Goal: Communication & Community: Answer question/provide support

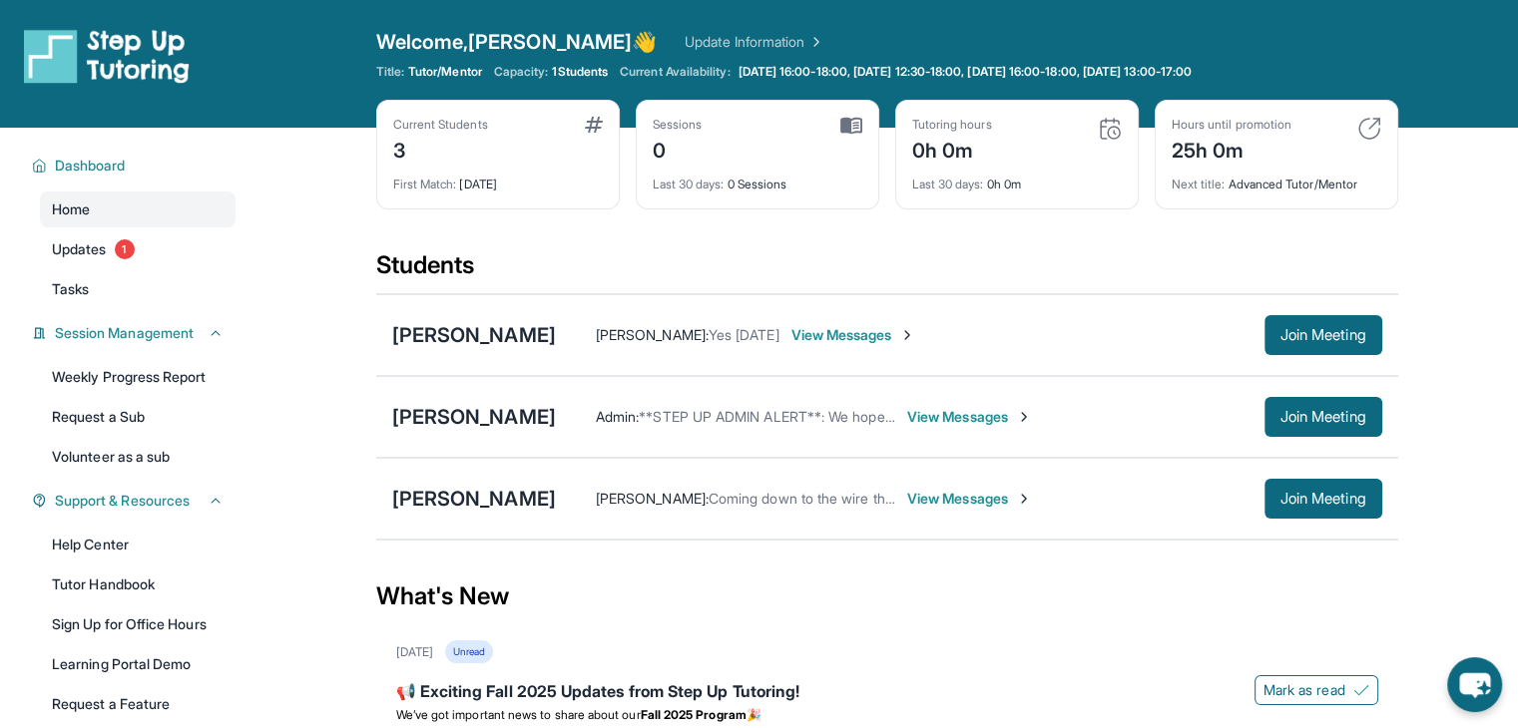
click at [583, 76] on span "1 Students" at bounding box center [580, 72] width 56 height 16
click at [1338, 416] on span "Join Meeting" at bounding box center [1323, 417] width 86 height 12
click at [496, 418] on div "[PERSON_NAME]" at bounding box center [474, 417] width 164 height 28
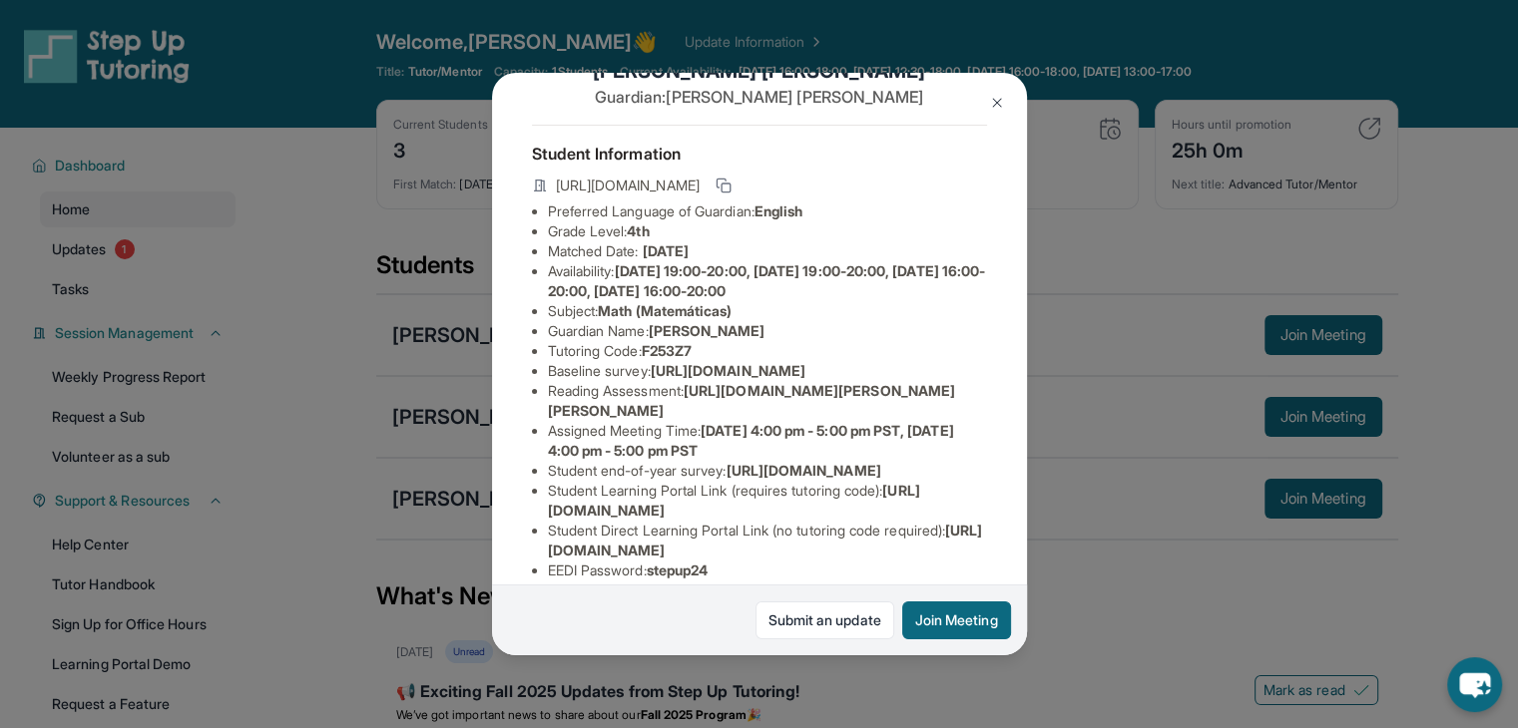
scroll to position [58, 0]
click at [730, 189] on rect at bounding box center [725, 186] width 9 height 9
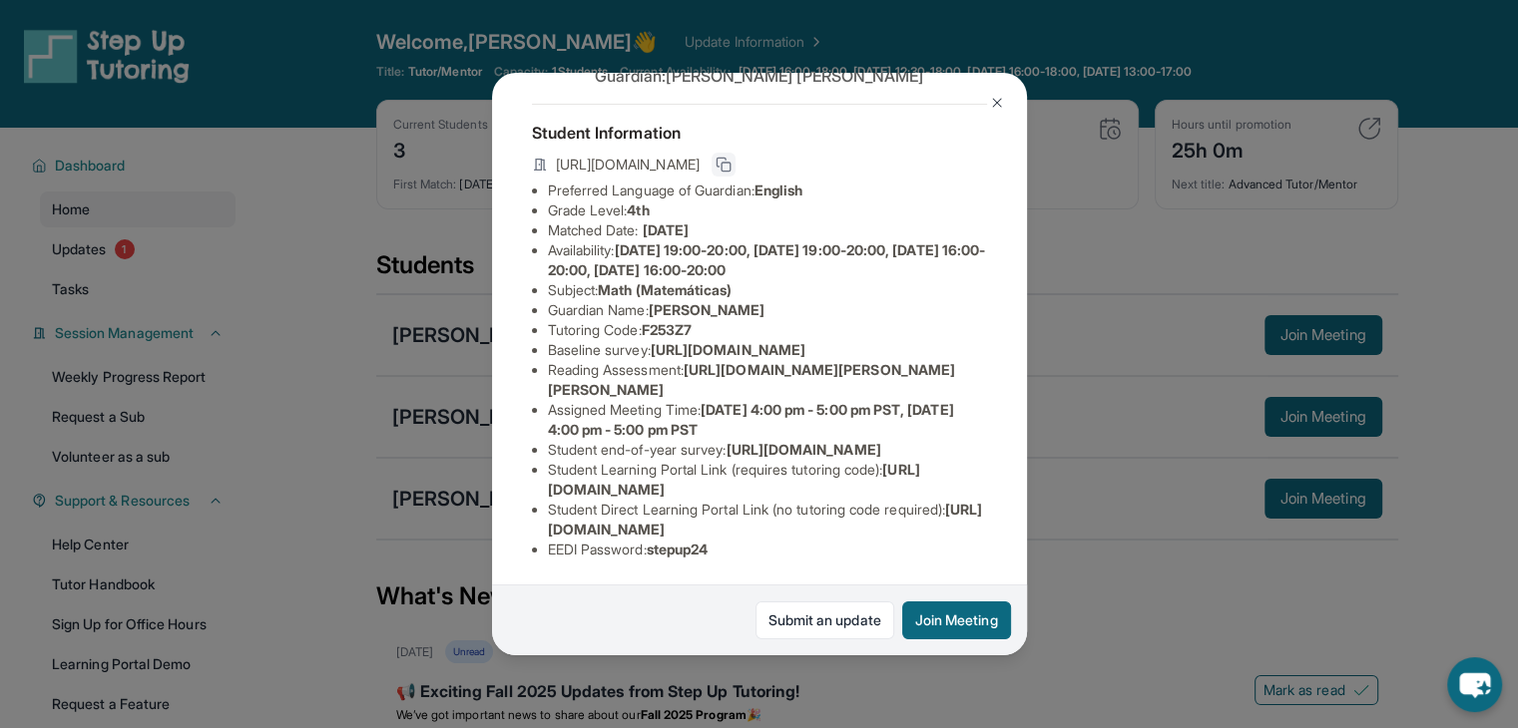
scroll to position [123, 0]
click at [990, 97] on img at bounding box center [997, 103] width 16 height 16
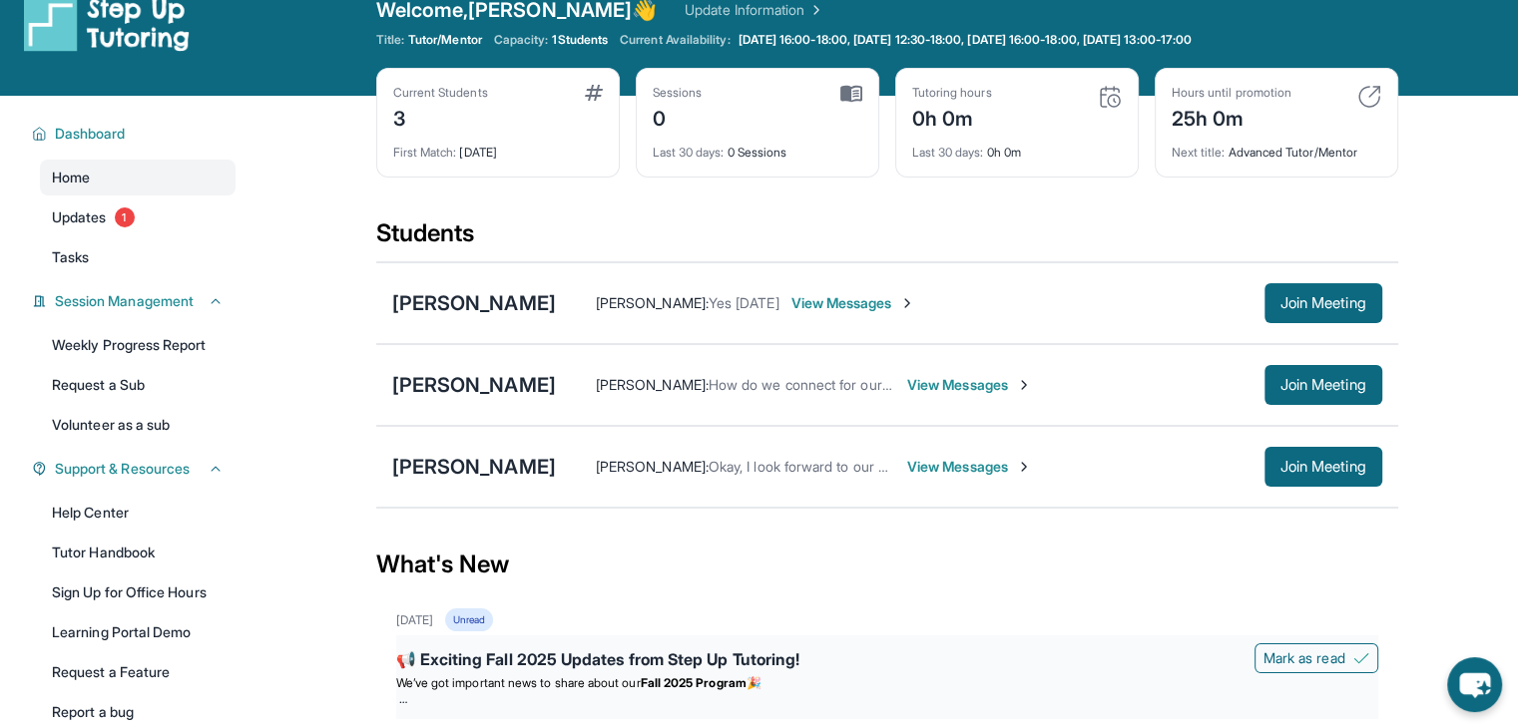
scroll to position [0, 0]
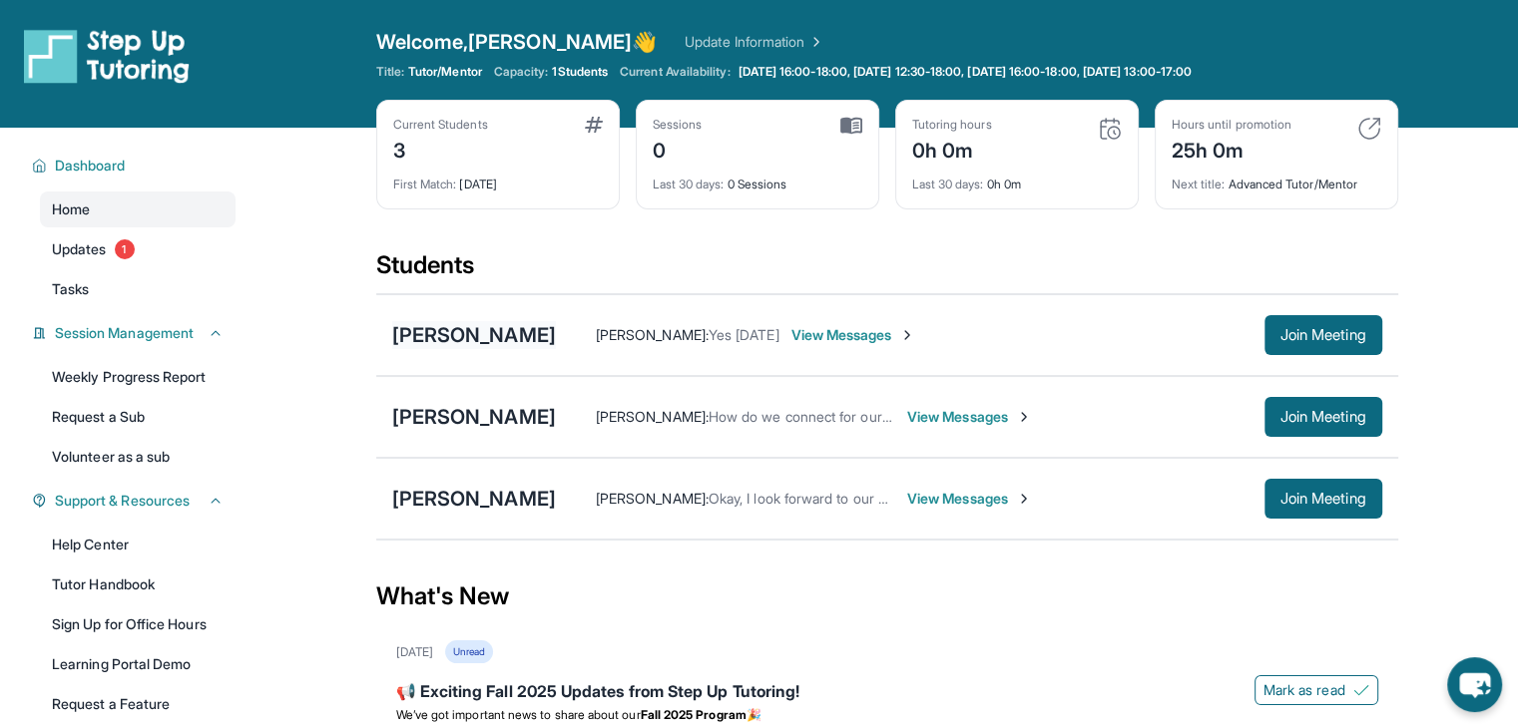
click at [511, 334] on div "[PERSON_NAME]" at bounding box center [474, 335] width 164 height 28
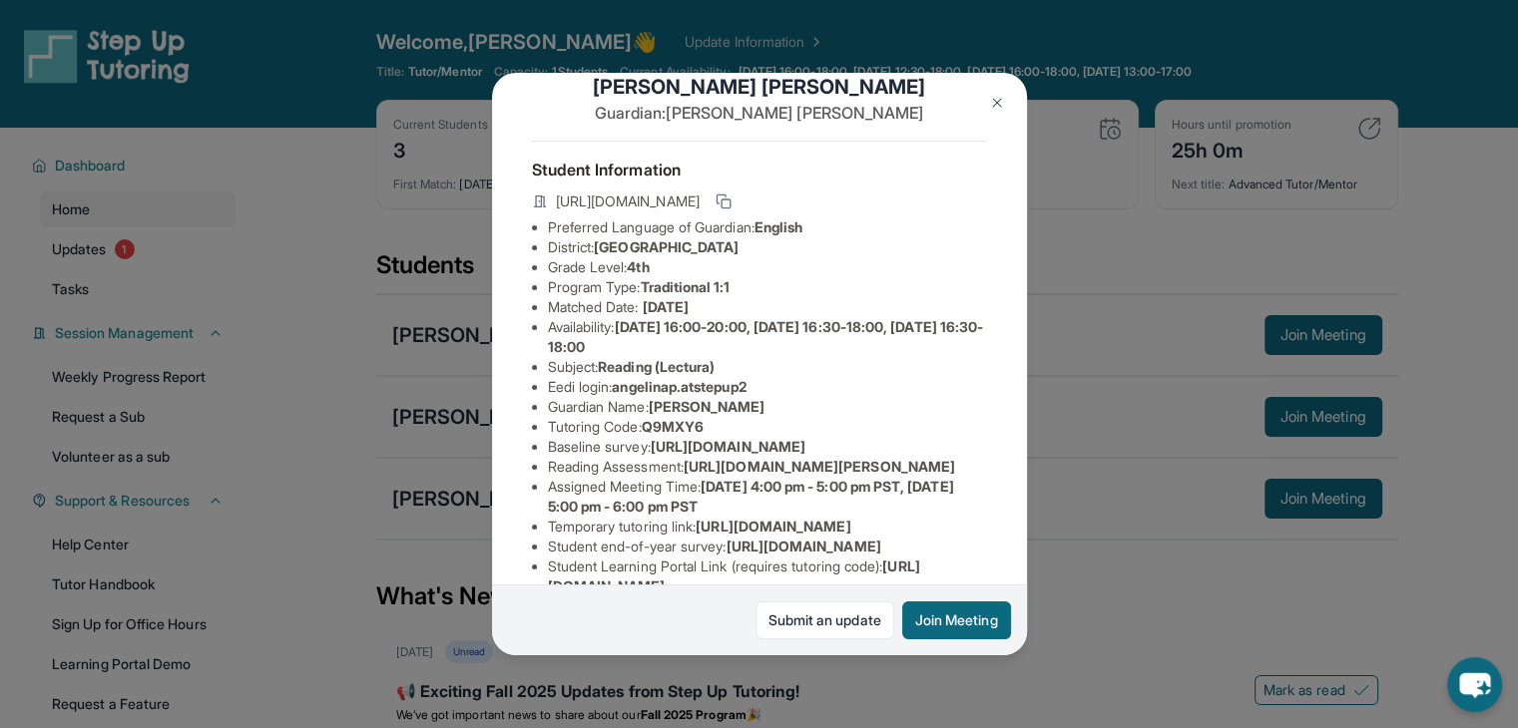
scroll to position [28, 0]
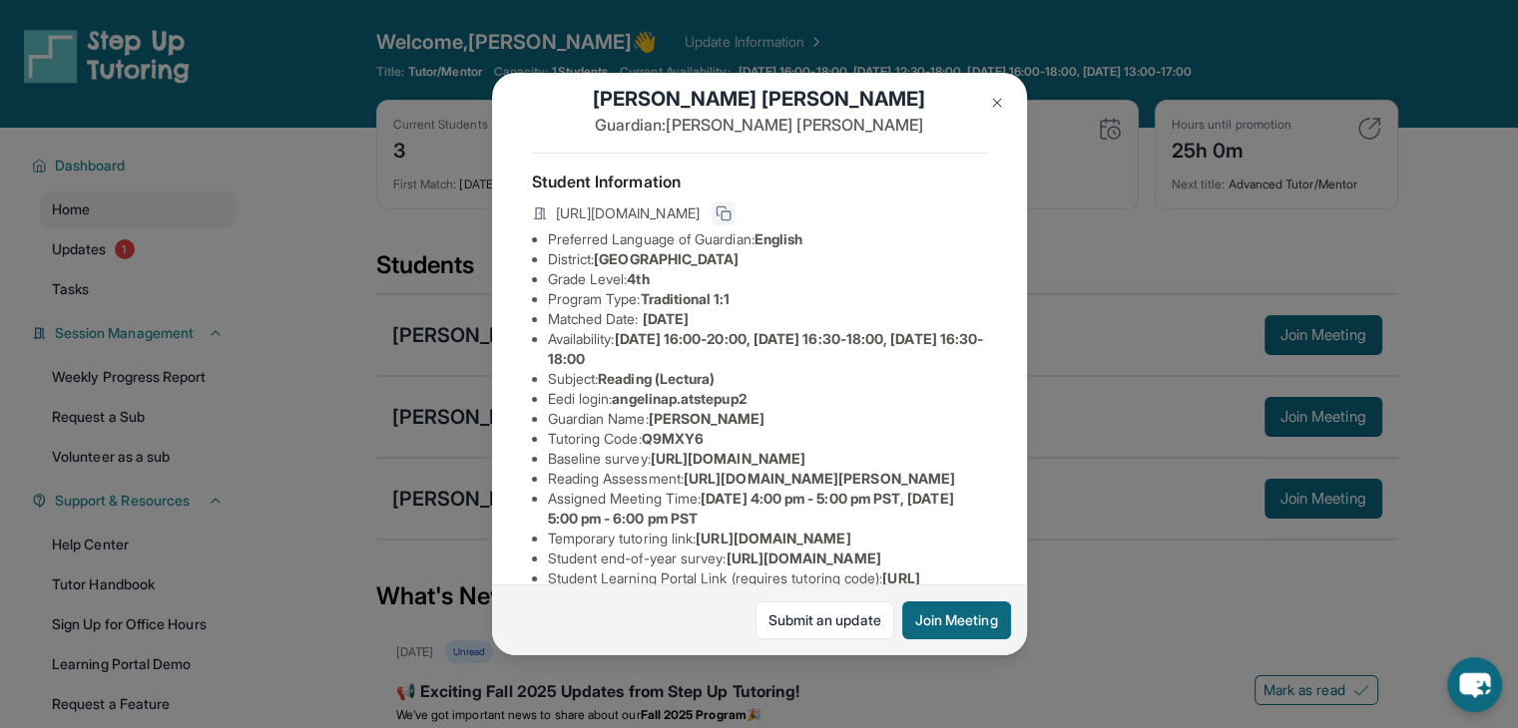
click at [735, 224] on button at bounding box center [723, 214] width 24 height 24
drag, startPoint x: 543, startPoint y: 491, endPoint x: 795, endPoint y: 507, distance: 253.0
click at [795, 507] on ul "Preferred Language of Guardian: English District: Glendale Unified School Distr…" at bounding box center [759, 449] width 455 height 439
click at [854, 469] on li "Baseline survey : [URL][DOMAIN_NAME]" at bounding box center [767, 459] width 439 height 20
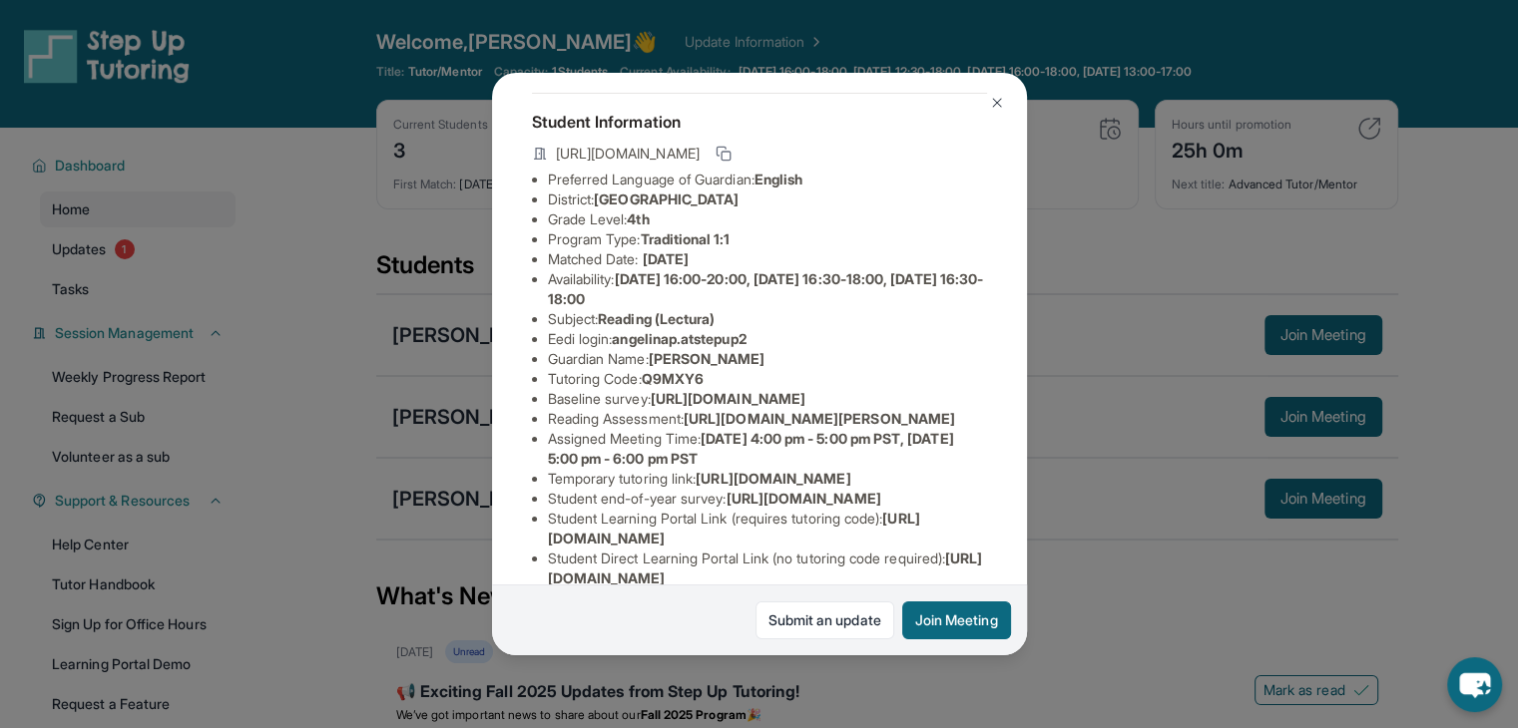
scroll to position [92, 0]
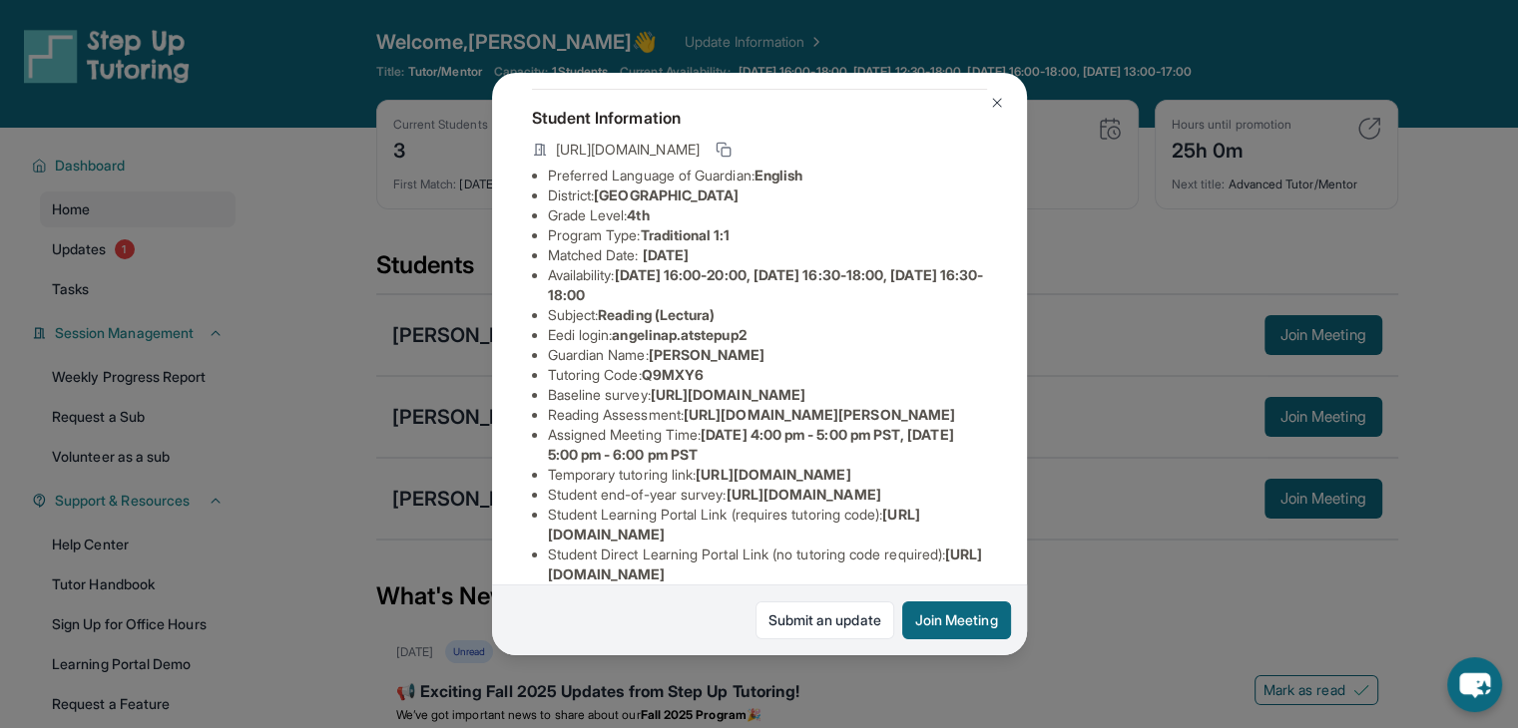
drag, startPoint x: 691, startPoint y: 488, endPoint x: 933, endPoint y: 522, distance: 244.8
click at [933, 522] on div "[PERSON_NAME] Guardian: [PERSON_NAME] Student Information [URL][DOMAIN_NAME] Pr…" at bounding box center [759, 364] width 535 height 583
copy li "[URL][DOMAIN_NAME][PERSON_NAME]"
click at [981, 101] on button at bounding box center [997, 103] width 40 height 40
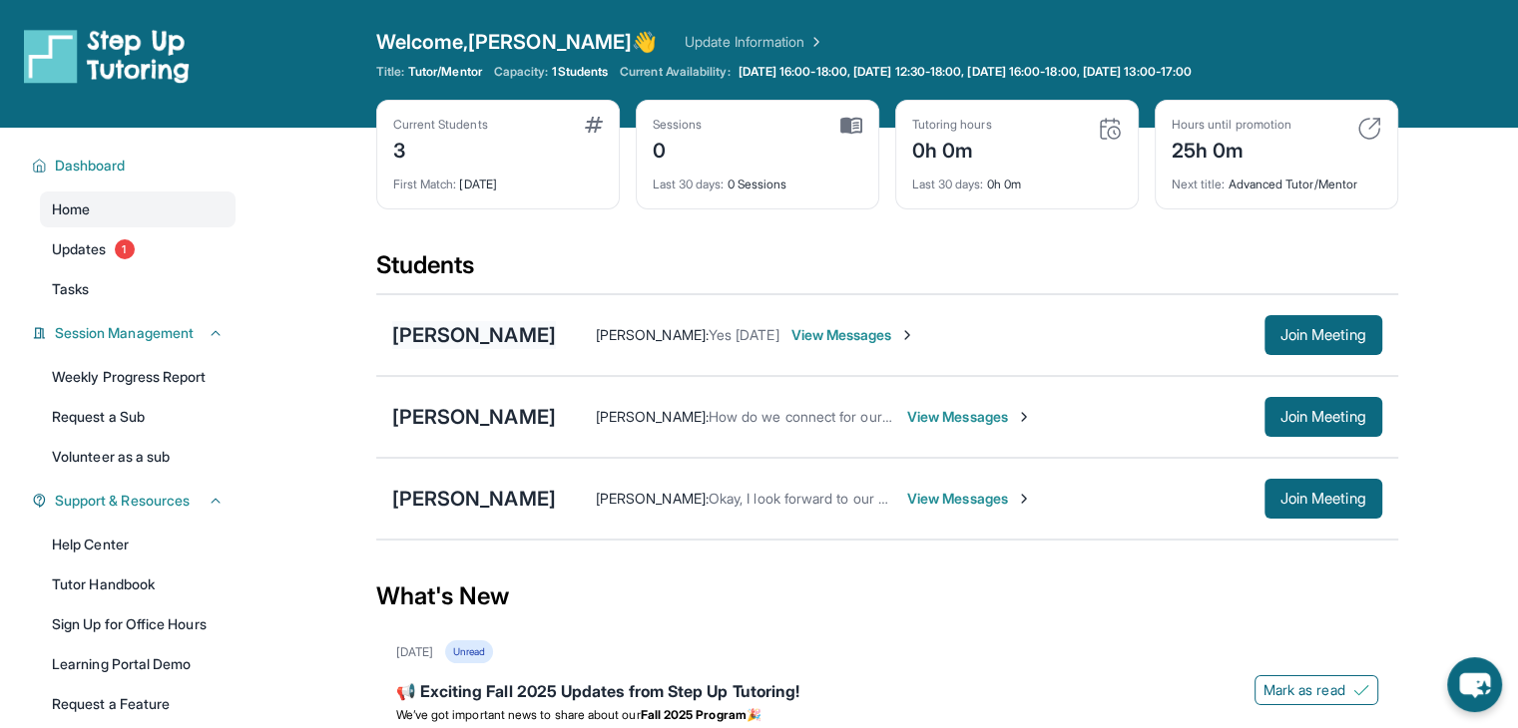
click at [530, 327] on div "[PERSON_NAME]" at bounding box center [474, 335] width 164 height 28
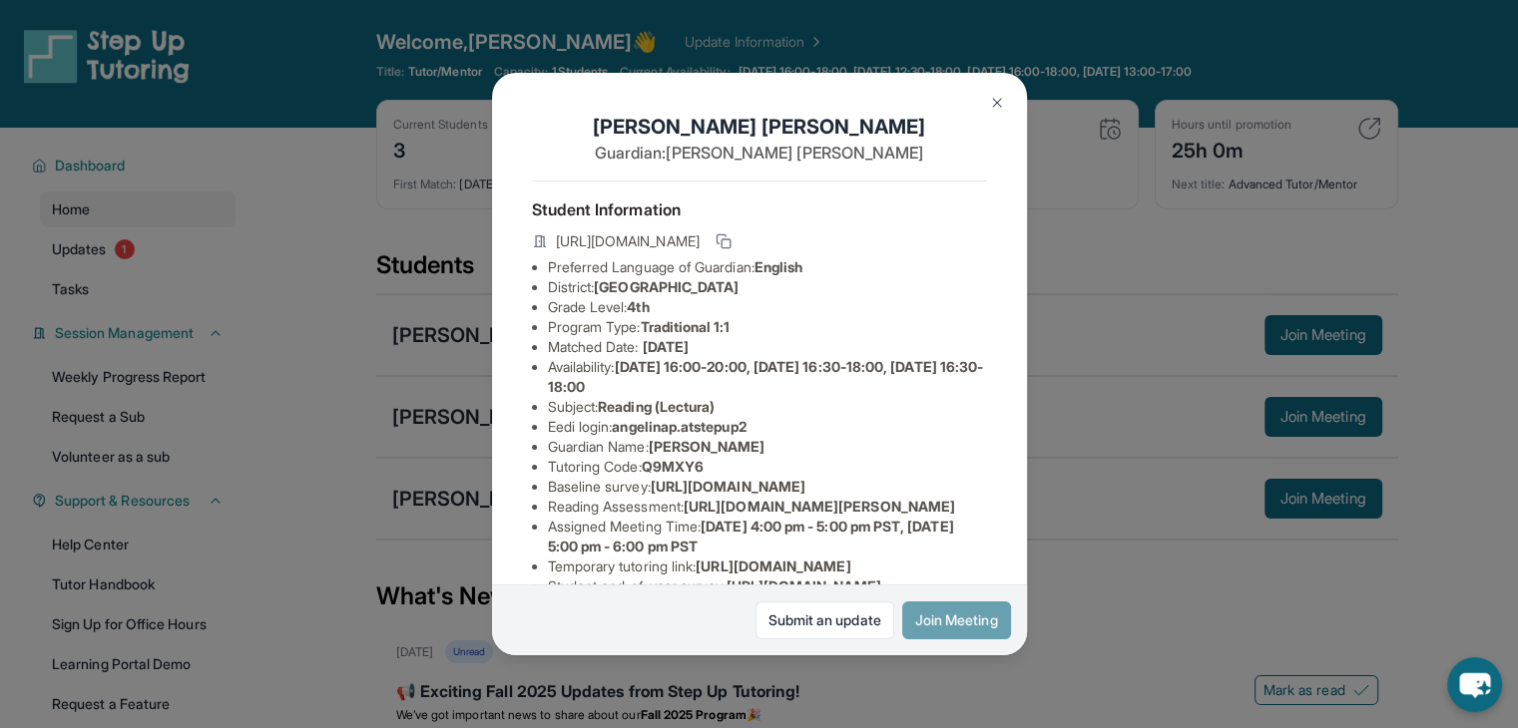
click at [958, 620] on button "Join Meeting" at bounding box center [956, 621] width 109 height 38
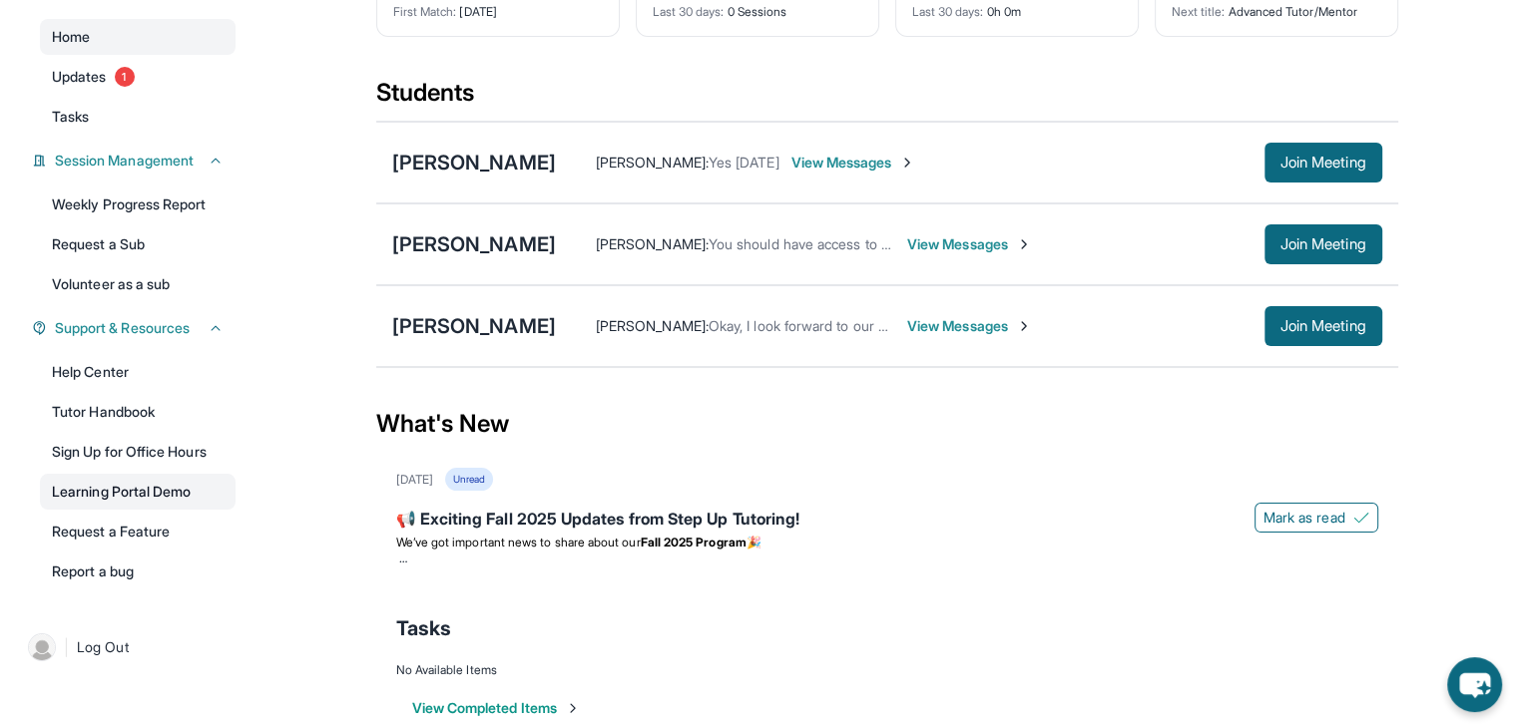
scroll to position [172, 0]
